Goal: Task Accomplishment & Management: Use online tool/utility

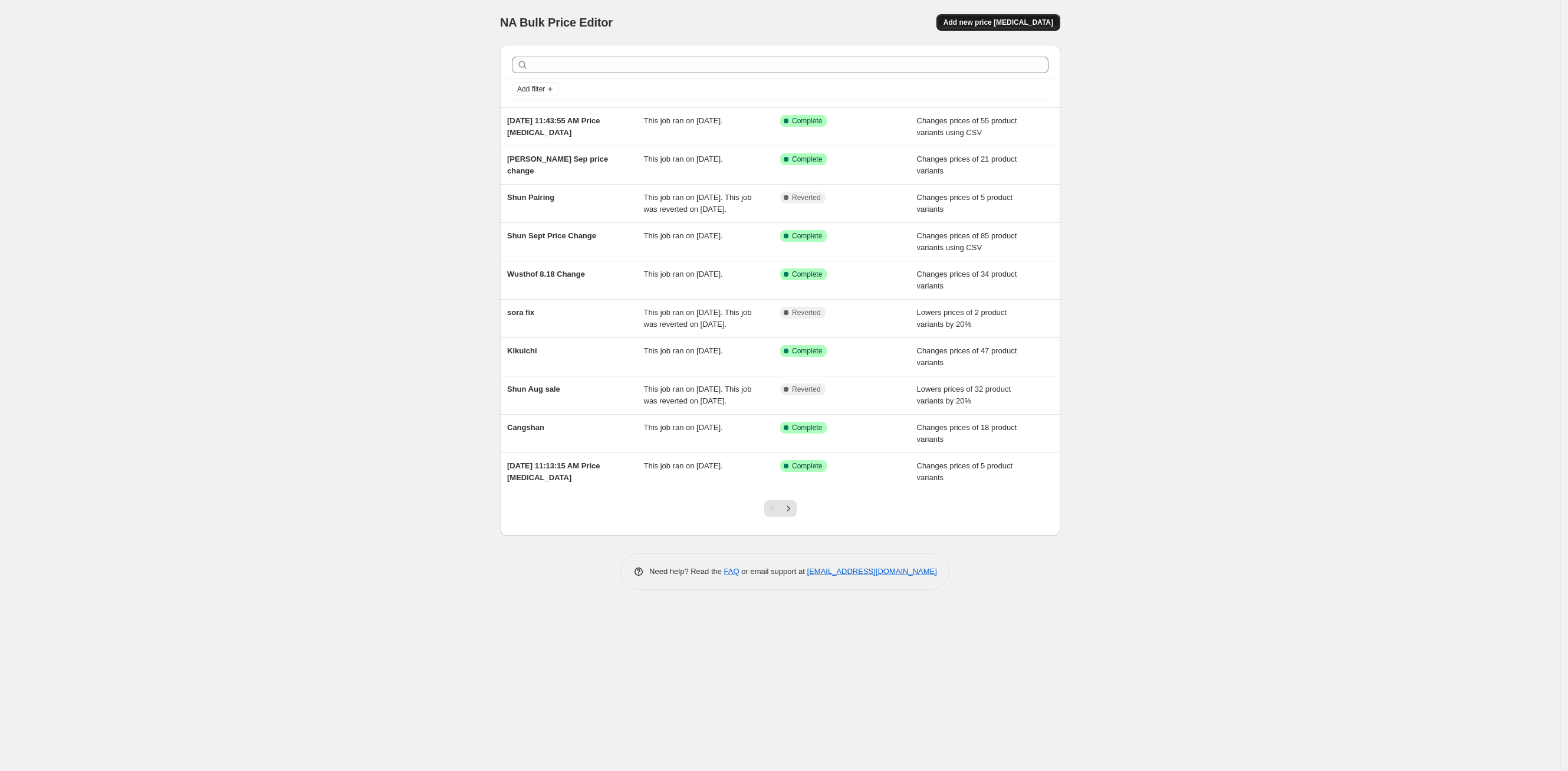
click at [1014, 19] on span "Add new price [MEDICAL_DATA]" at bounding box center [999, 22] width 110 height 9
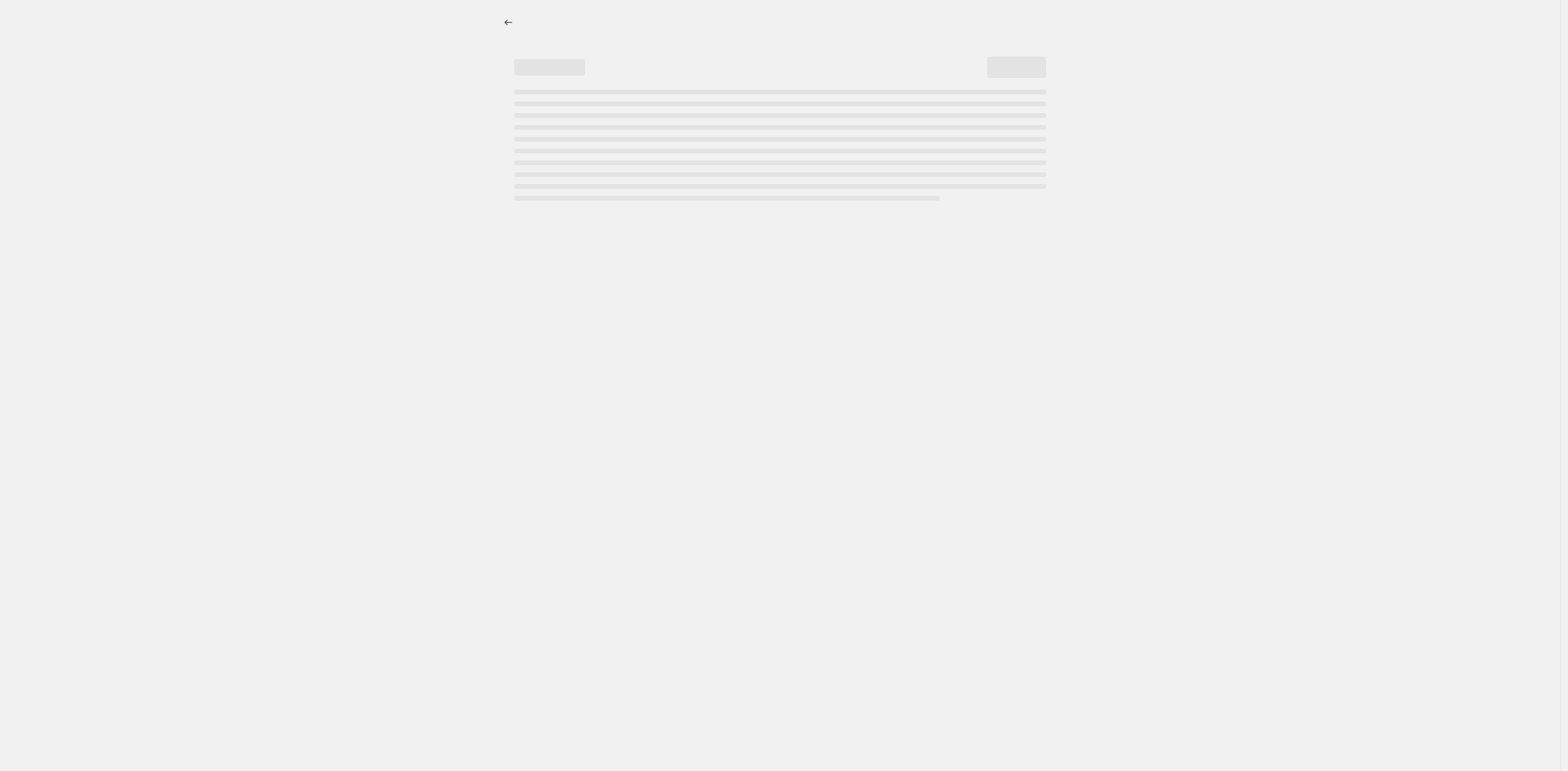
select select "percentage"
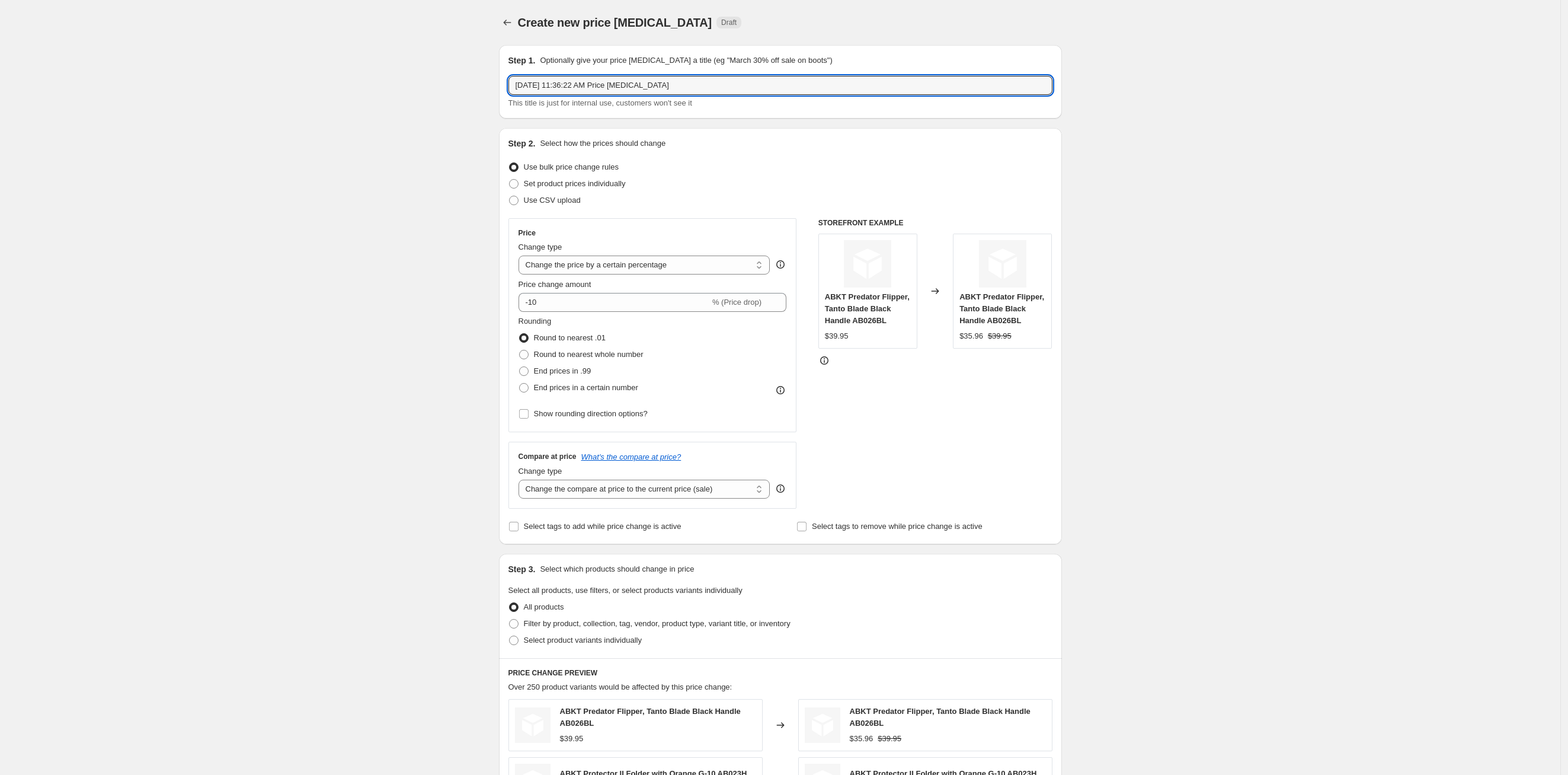
drag, startPoint x: 743, startPoint y: 82, endPoint x: 471, endPoint y: 98, distance: 272.5
click at [471, 98] on div "Create new price [MEDICAL_DATA]. This page is ready Create new price [MEDICAL_D…" at bounding box center [780, 632] width 1560 height 1263
type input "Opinel 10.15"
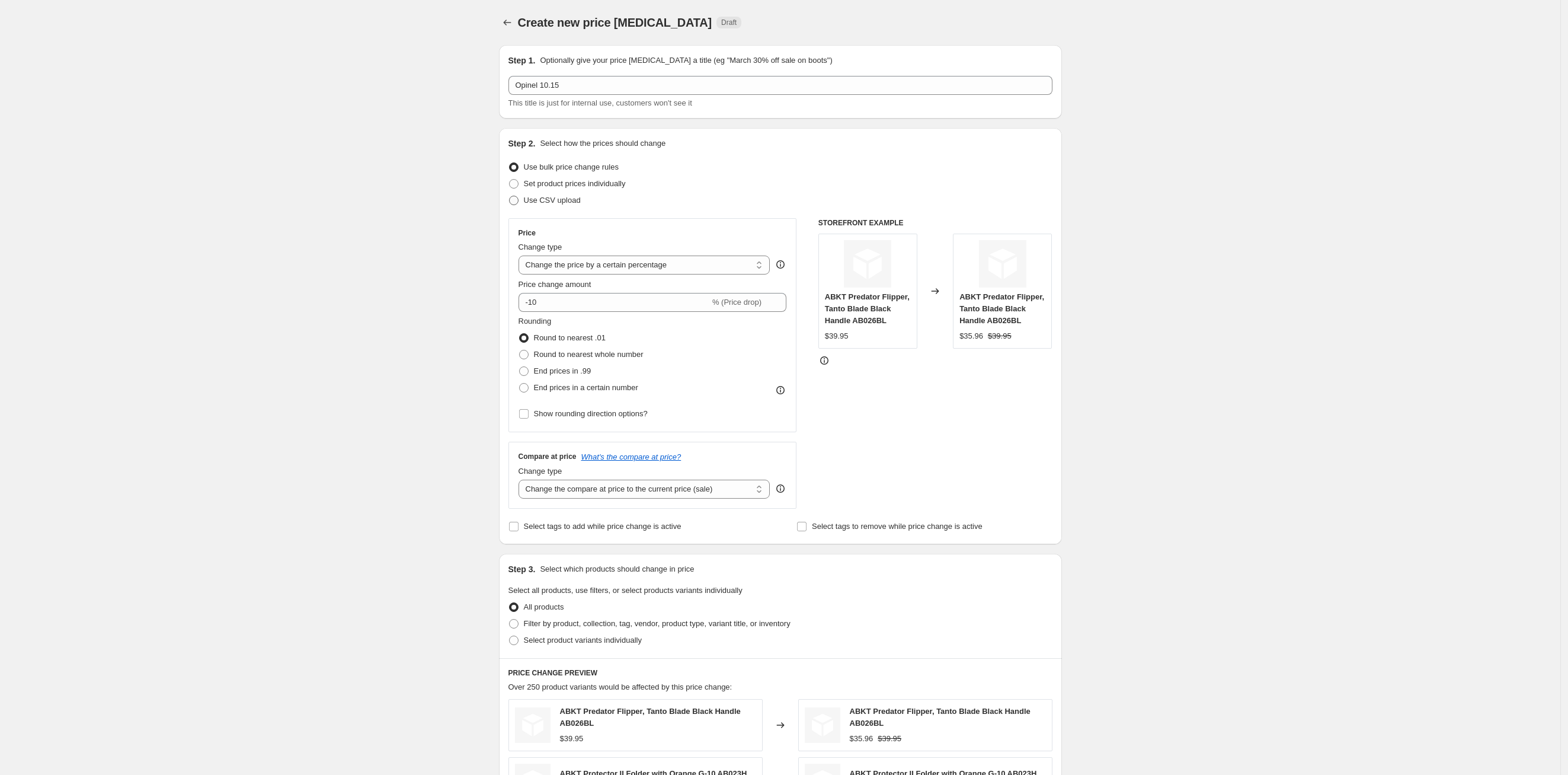
click at [514, 196] on span at bounding box center [513, 199] width 9 height 9
click at [510, 196] on input "Use CSV upload" at bounding box center [509, 195] width 1 height 1
radio input "true"
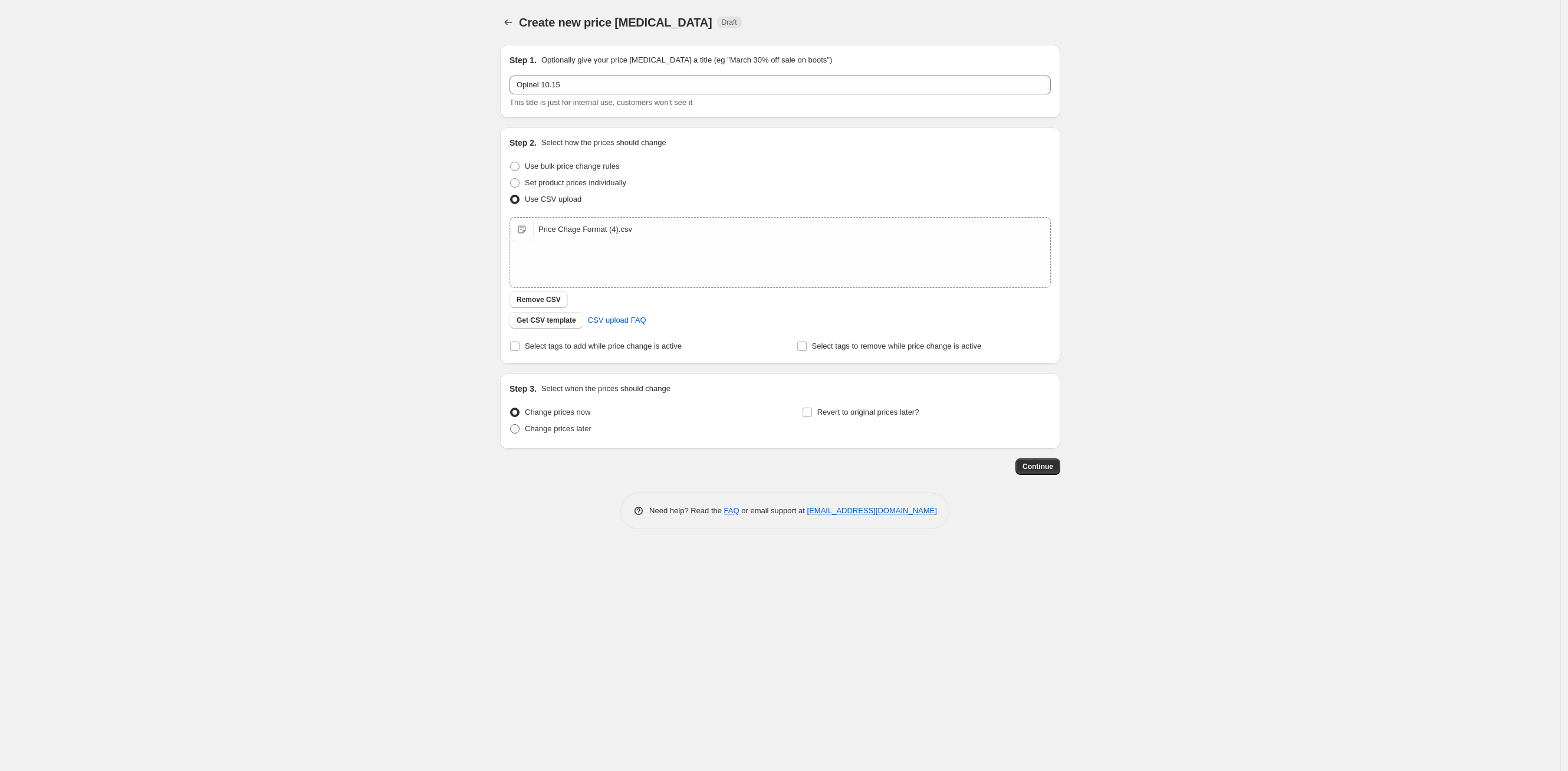
click at [572, 431] on span "Change prices later" at bounding box center [558, 428] width 67 height 8
click at [511, 425] on input "Change prices later" at bounding box center [510, 424] width 1 height 1
radio input "true"
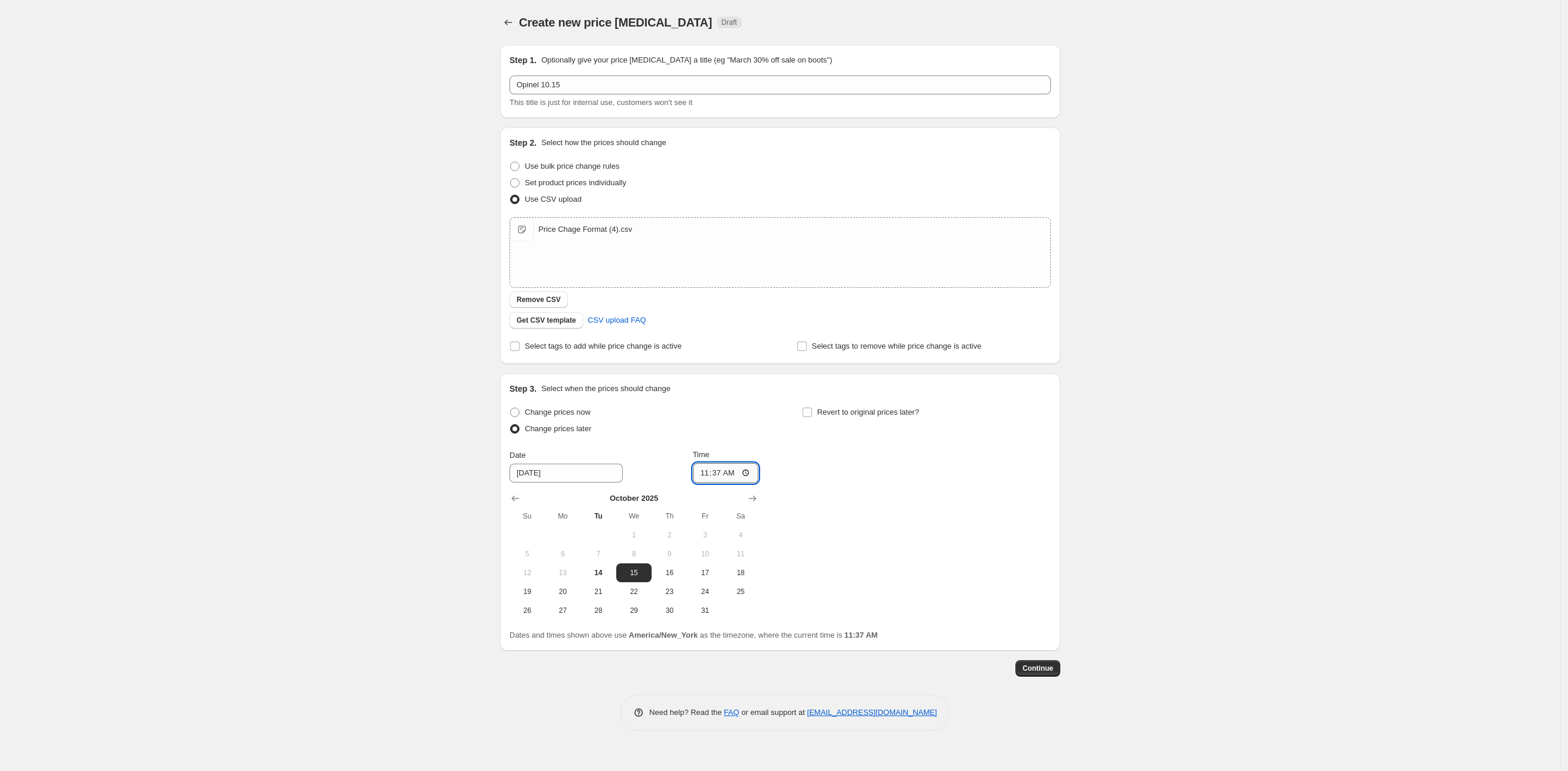
click at [709, 473] on input "11:37" at bounding box center [726, 473] width 66 height 20
type input "00:01"
click at [1047, 665] on span "Continue" at bounding box center [1038, 668] width 30 height 9
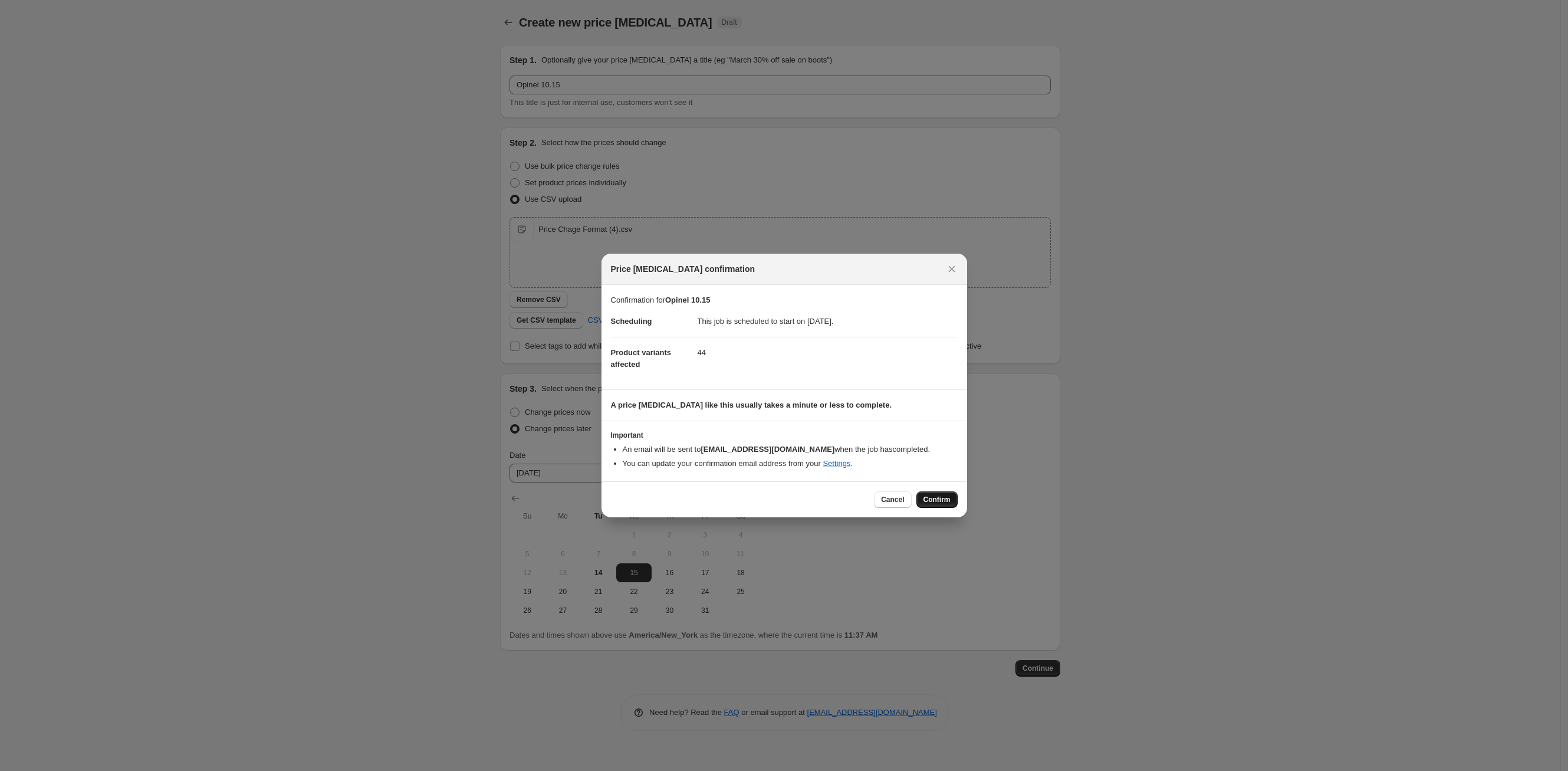
click at [939, 500] on span "Confirm" at bounding box center [937, 499] width 27 height 9
